Goal: Task Accomplishment & Management: Manage account settings

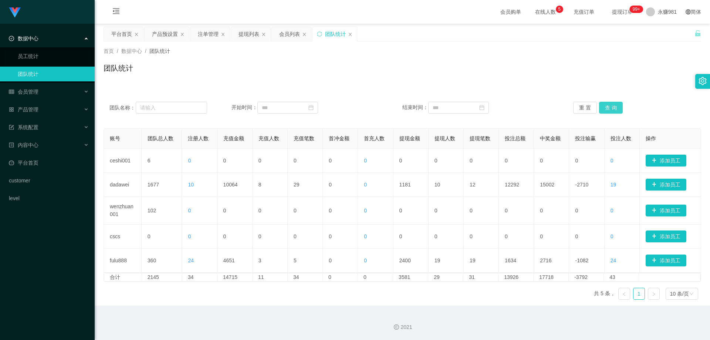
click at [606, 111] on button "查 询" at bounding box center [611, 108] width 24 height 12
click at [46, 92] on div "会员管理" at bounding box center [47, 91] width 95 height 15
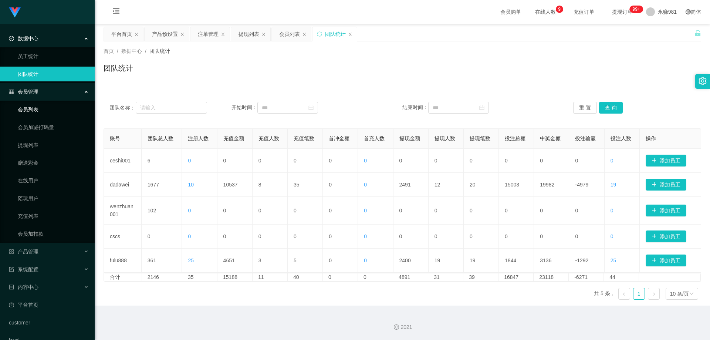
click at [41, 109] on link "会员列表" at bounding box center [53, 109] width 71 height 15
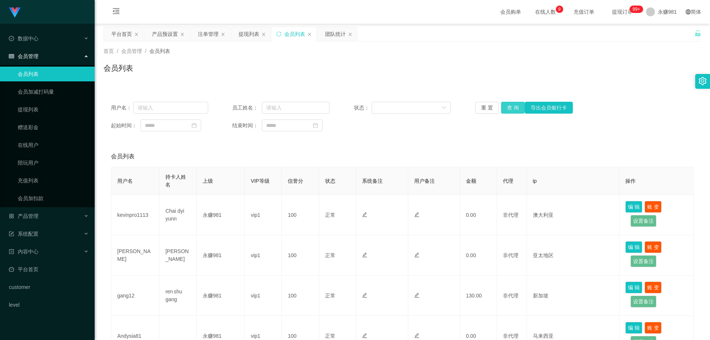
click at [517, 106] on button "查 询" at bounding box center [513, 108] width 24 height 12
click at [660, 31] on span "退出登录" at bounding box center [658, 33] width 21 height 6
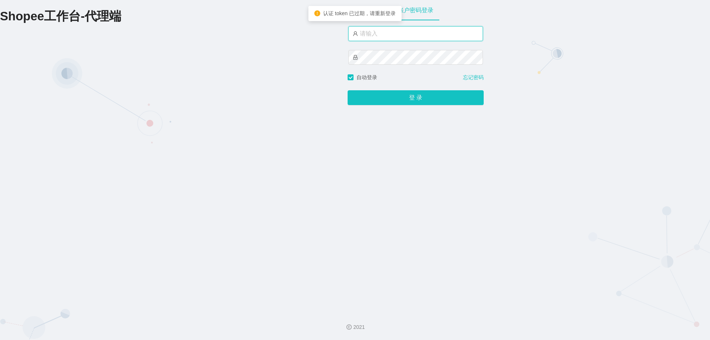
click at [424, 31] on input "text" at bounding box center [415, 33] width 135 height 15
type input "永赚986"
click at [348, 91] on button "登 录" at bounding box center [416, 98] width 136 height 15
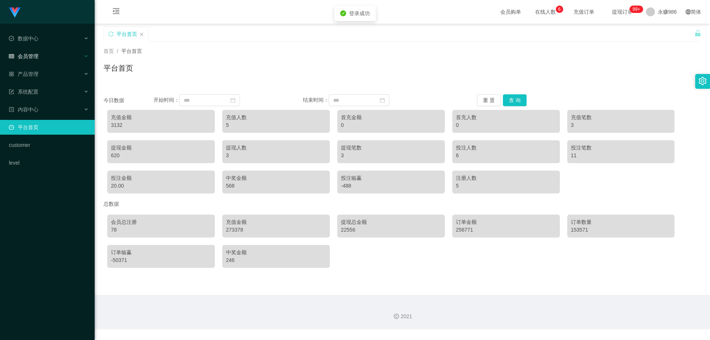
click at [42, 53] on div "会员管理" at bounding box center [47, 56] width 95 height 15
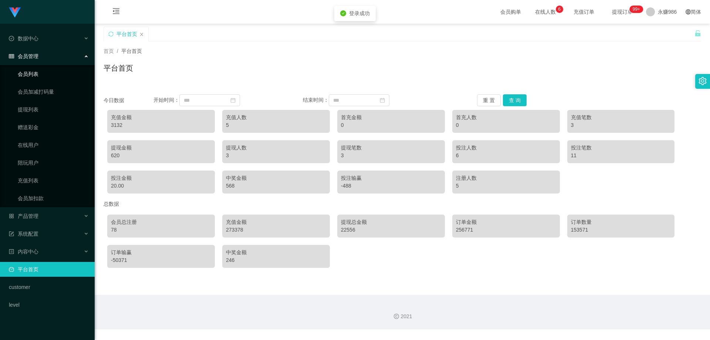
click at [42, 72] on link "会员列表" at bounding box center [53, 74] width 71 height 15
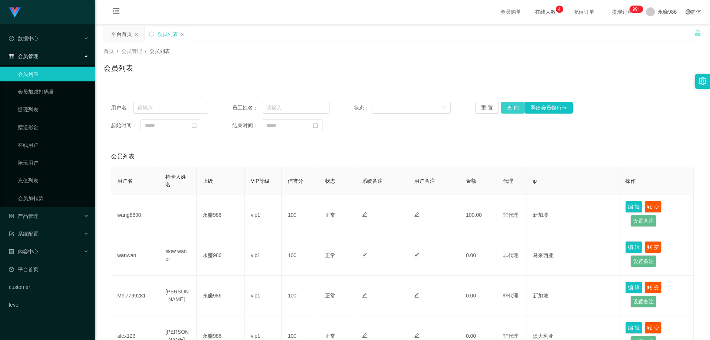
click at [517, 108] on button "查 询" at bounding box center [513, 108] width 24 height 12
click at [515, 108] on button "查 询" at bounding box center [513, 108] width 24 height 12
click at [39, 114] on link "提现列表" at bounding box center [53, 109] width 71 height 15
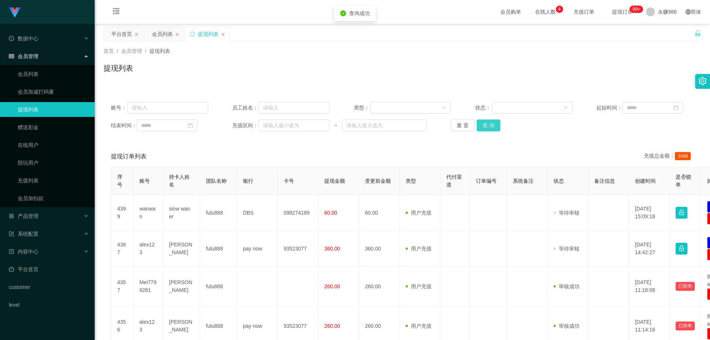
click at [488, 126] on button "查 询" at bounding box center [489, 125] width 24 height 12
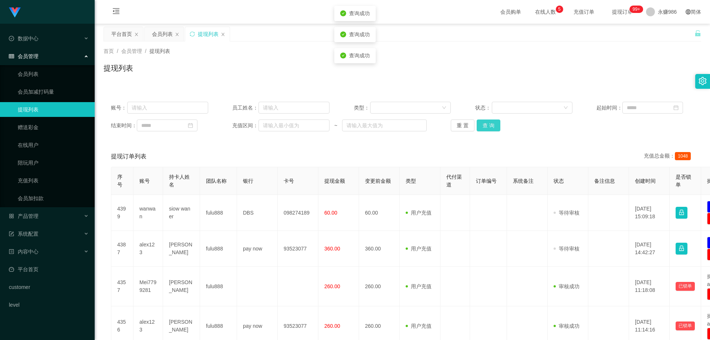
click at [488, 126] on button "查 询" at bounding box center [489, 125] width 24 height 12
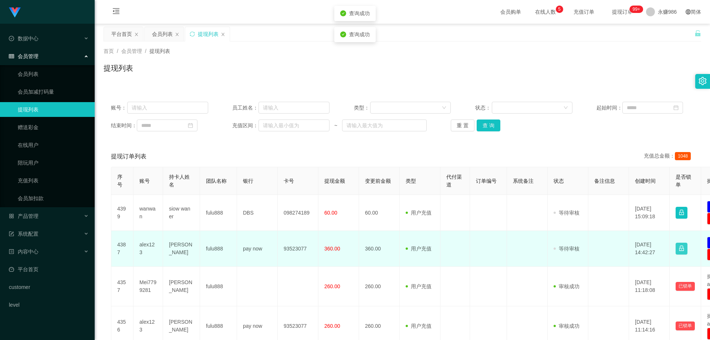
click at [682, 243] on button "button" at bounding box center [682, 249] width 12 height 12
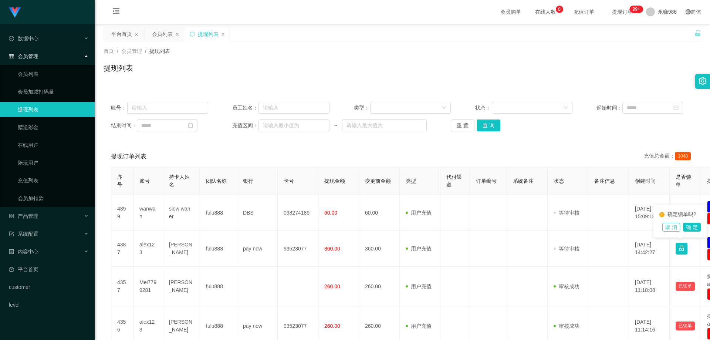
click at [680, 226] on button "取 消" at bounding box center [671, 227] width 18 height 9
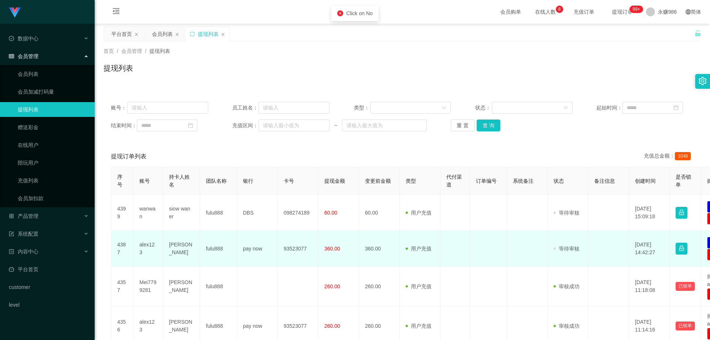
click at [144, 250] on td "alex123" at bounding box center [149, 249] width 30 height 36
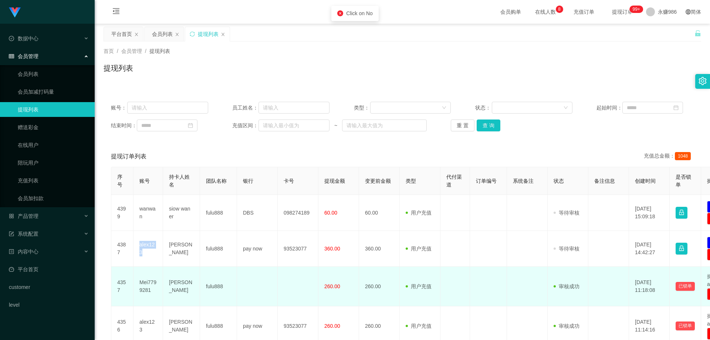
copy td "alex123"
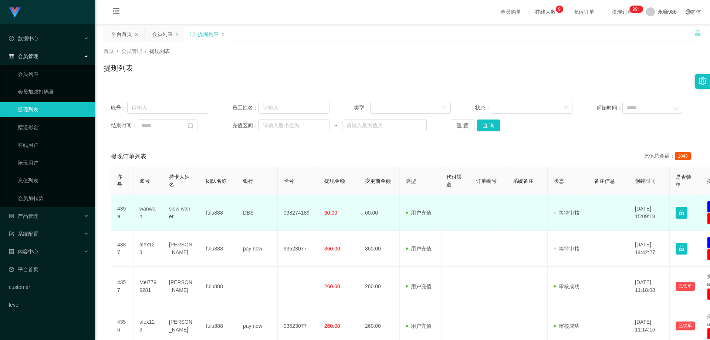
click at [145, 213] on td "wanwan" at bounding box center [149, 213] width 30 height 36
click at [146, 209] on td "wanwan" at bounding box center [149, 213] width 30 height 36
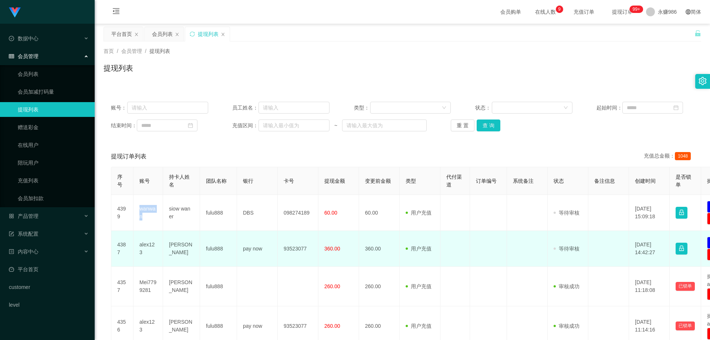
copy td "wanwan"
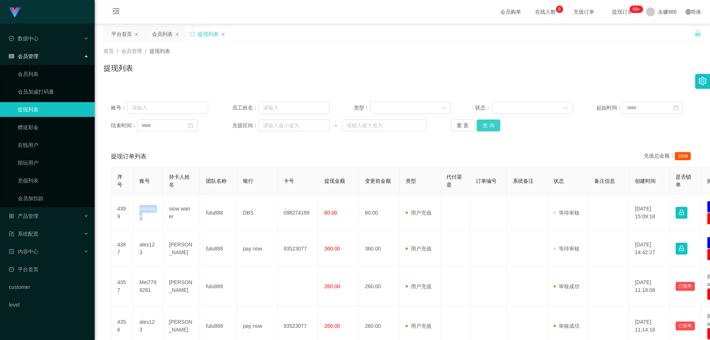
click at [490, 126] on button "查 询" at bounding box center [489, 125] width 24 height 12
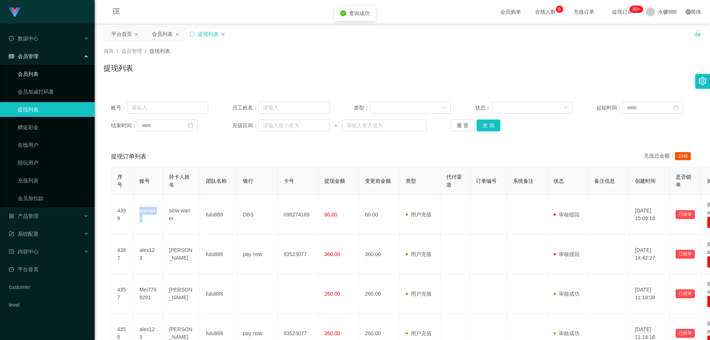
click at [39, 73] on link "会员列表" at bounding box center [53, 74] width 71 height 15
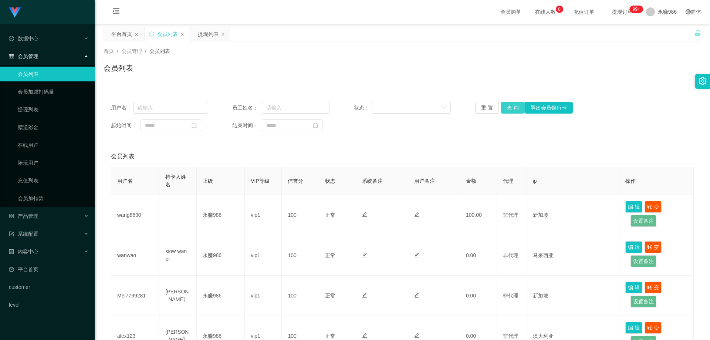
click at [509, 107] on button "查 询" at bounding box center [513, 108] width 24 height 12
click at [55, 53] on div "会员管理" at bounding box center [47, 56] width 95 height 15
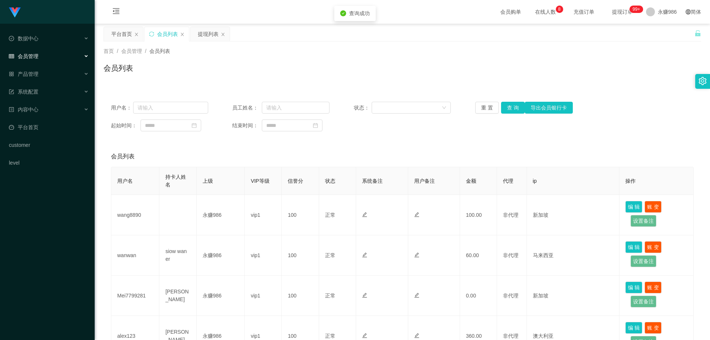
click at [55, 55] on div "会员管理" at bounding box center [47, 56] width 95 height 15
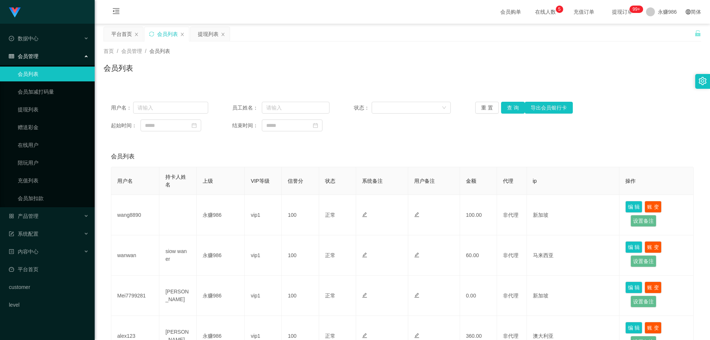
click at [47, 51] on div "会员管理" at bounding box center [47, 56] width 95 height 15
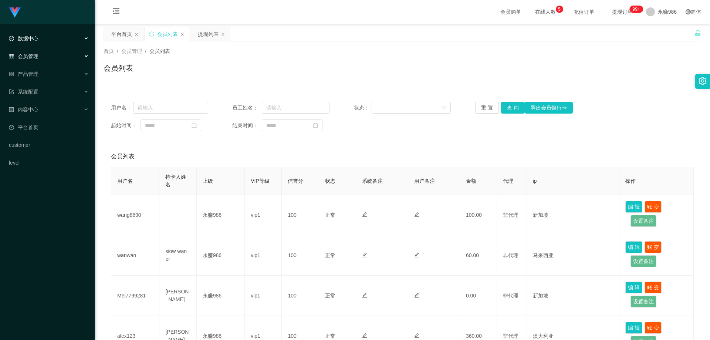
click at [67, 36] on div "数据中心" at bounding box center [47, 38] width 95 height 15
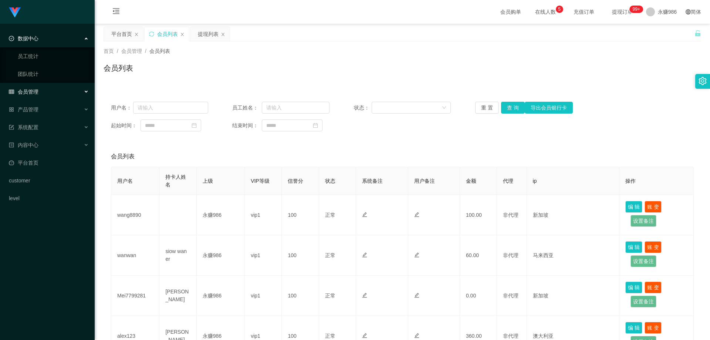
click at [47, 85] on div "会员管理" at bounding box center [47, 91] width 95 height 15
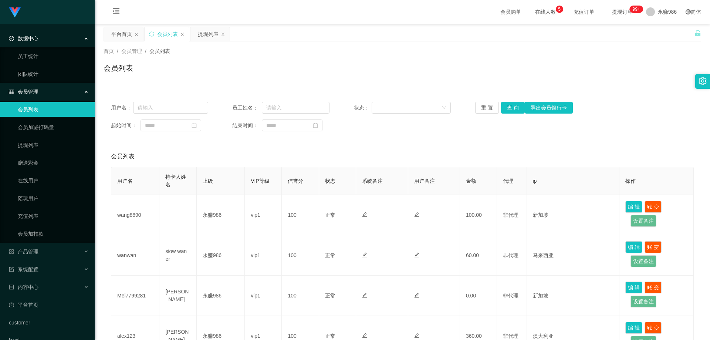
click at [36, 94] on span "会员管理" at bounding box center [24, 92] width 30 height 6
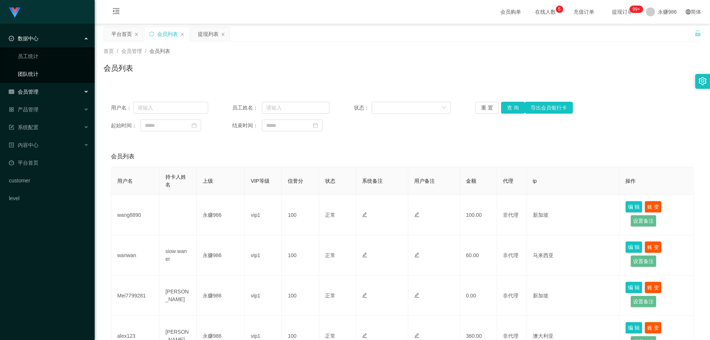
click at [36, 77] on link "团队统计" at bounding box center [53, 74] width 71 height 15
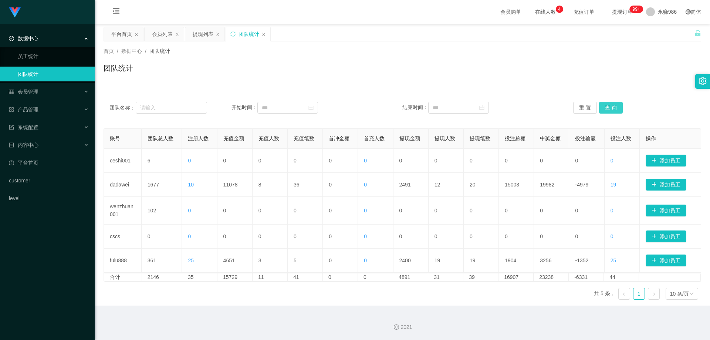
click at [613, 111] on button "查 询" at bounding box center [611, 108] width 24 height 12
click at [396, 51] on div "首页 / 数据中心 / 团队统计 /" at bounding box center [403, 51] width 598 height 8
click at [613, 106] on button "查 询" at bounding box center [611, 108] width 24 height 12
click at [41, 93] on div "会员管理" at bounding box center [47, 91] width 95 height 15
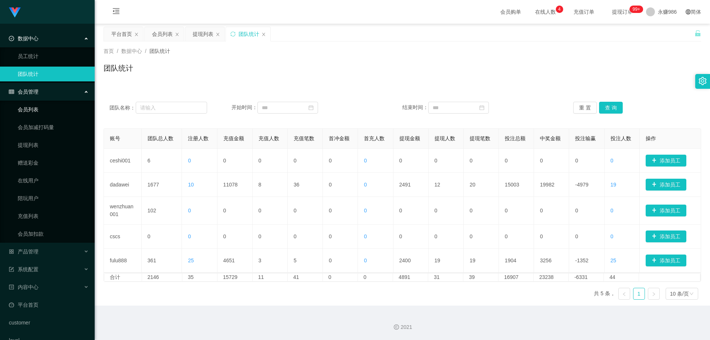
click at [33, 107] on link "会员列表" at bounding box center [53, 109] width 71 height 15
